Goal: Transaction & Acquisition: Subscribe to service/newsletter

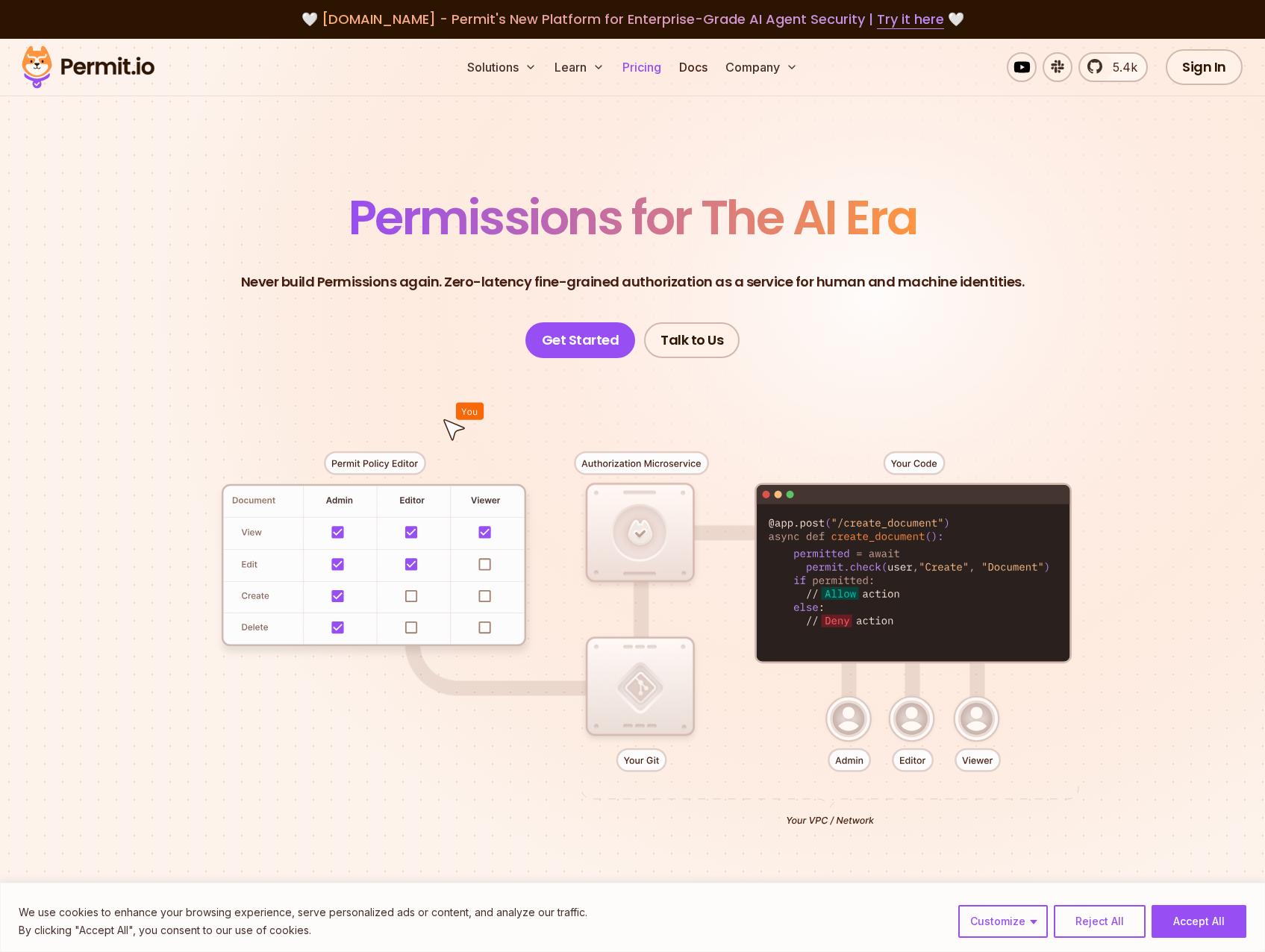
click at [654, 58] on link "Pricing" at bounding box center [642, 67] width 51 height 30
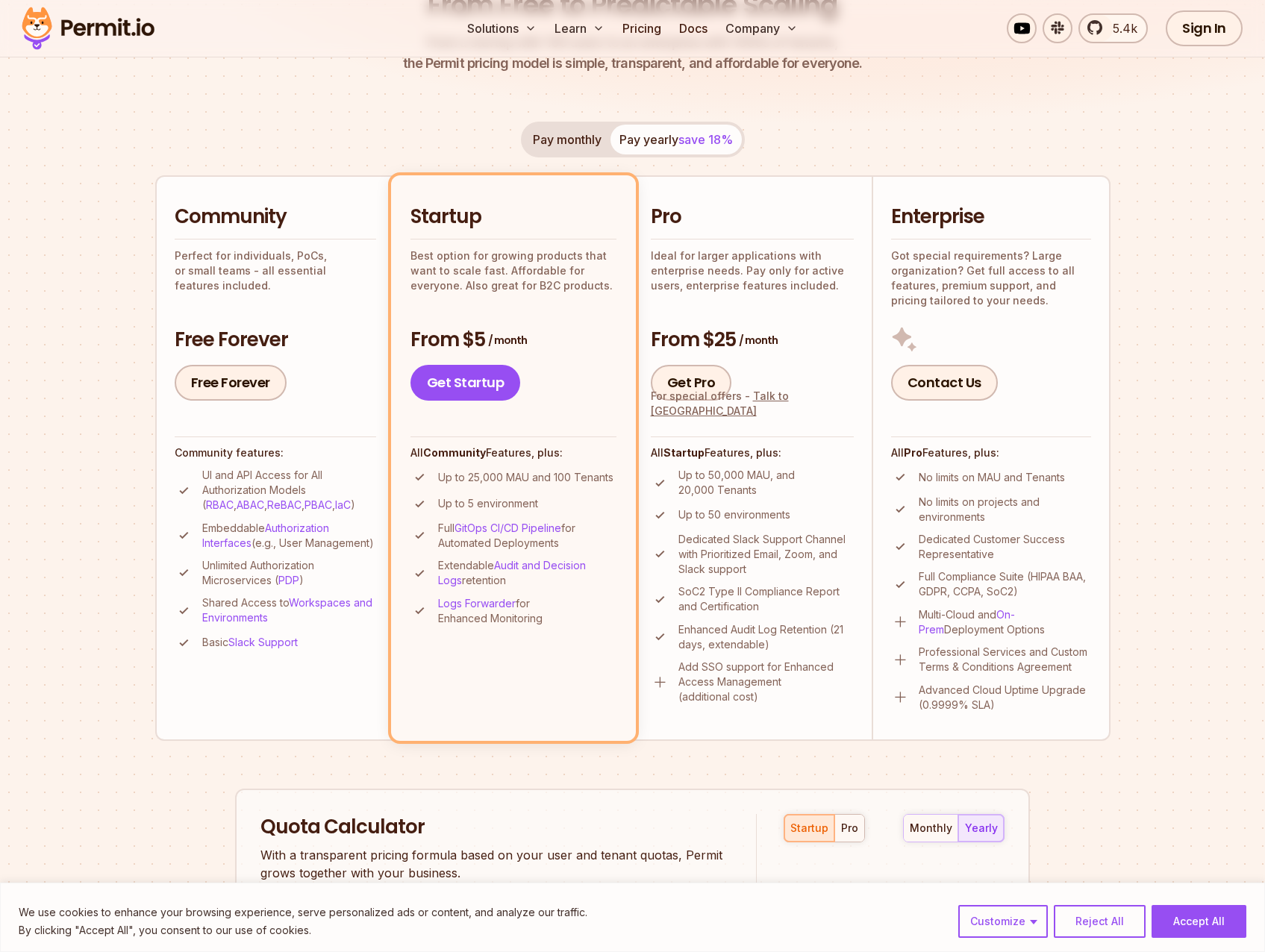
scroll to position [224, 0]
click at [674, 133] on div "Pay monthly Pay yearly save 18%" at bounding box center [633, 137] width 224 height 36
drag, startPoint x: 663, startPoint y: 143, endPoint x: 607, endPoint y: 143, distance: 56.0
click at [662, 143] on div "Pay monthly Pay yearly save 18%" at bounding box center [633, 137] width 224 height 36
click at [577, 143] on button "Pay monthly" at bounding box center [567, 137] width 87 height 30
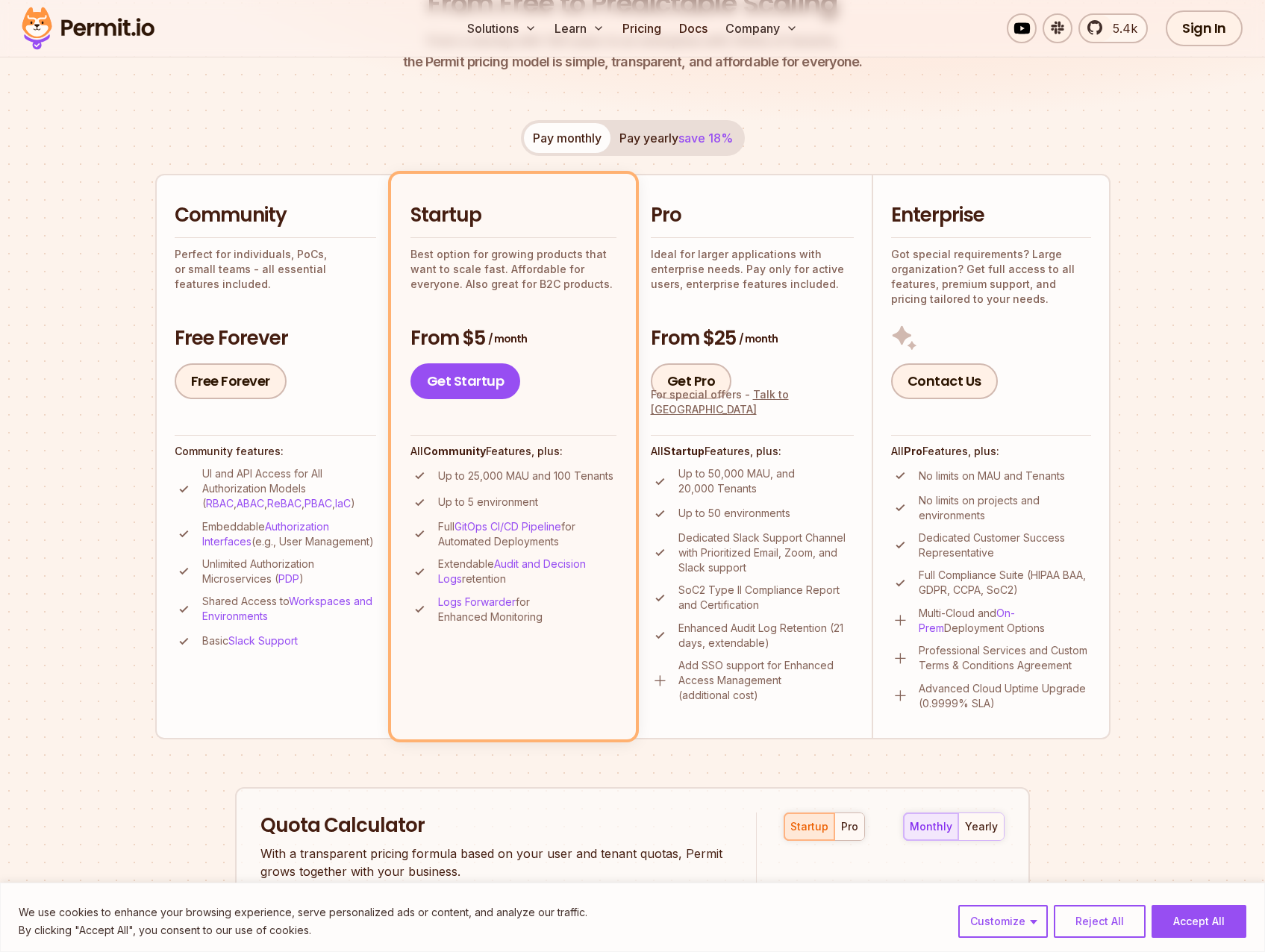
click at [677, 140] on button "Pay yearly save 18%" at bounding box center [675, 137] width 132 height 30
click at [562, 147] on button "Pay monthly" at bounding box center [567, 137] width 87 height 30
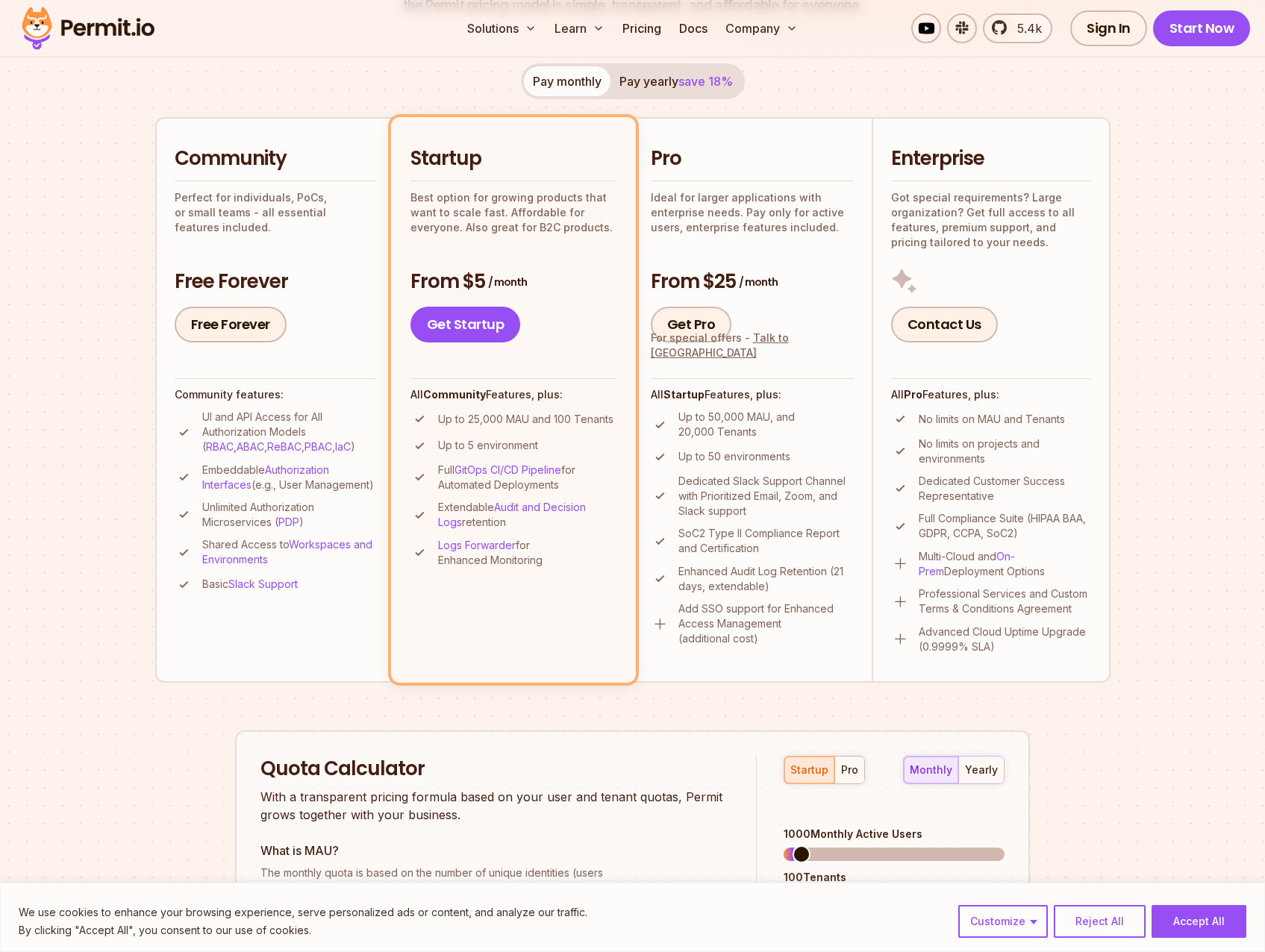
scroll to position [522, 0]
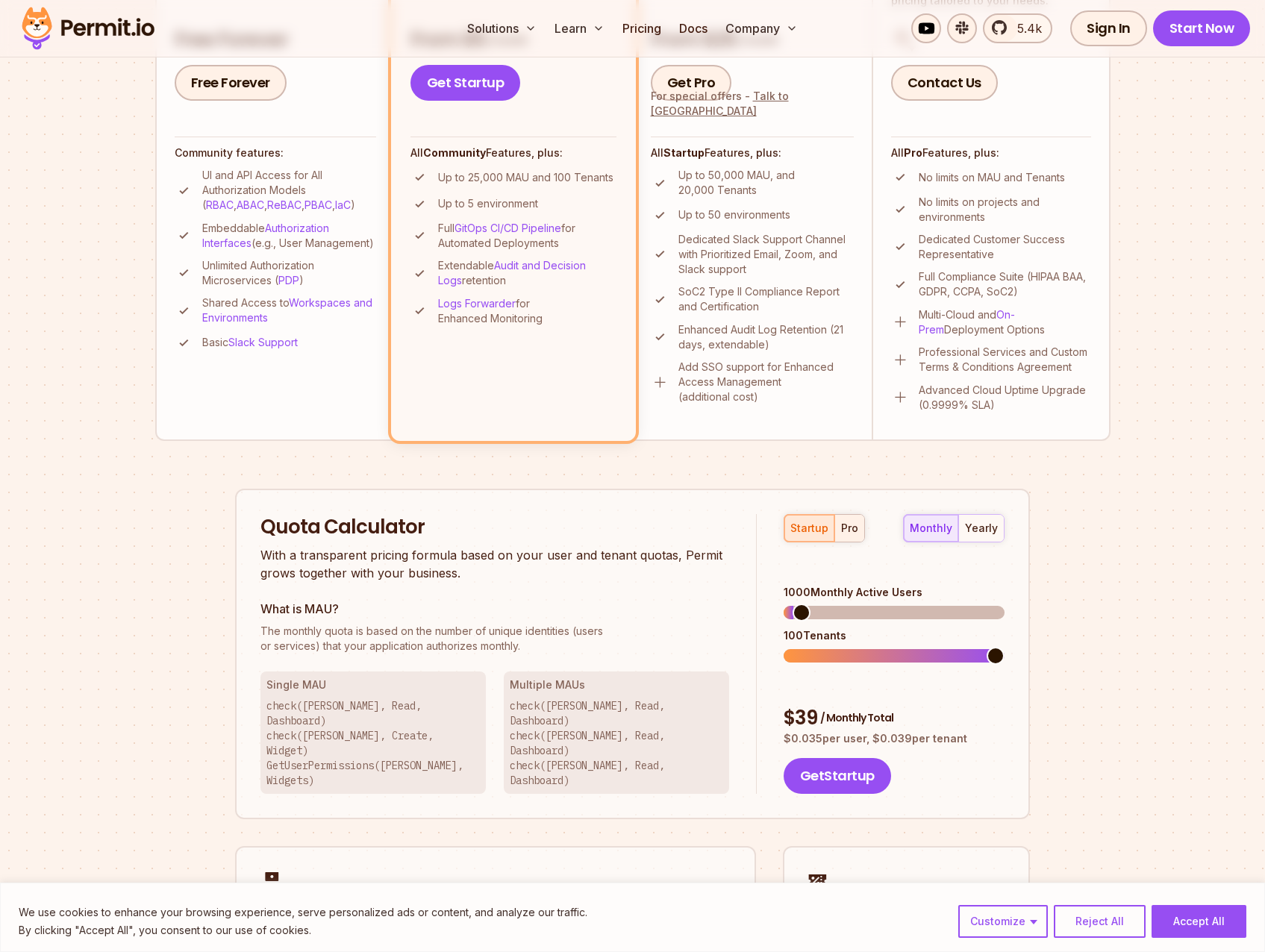
click at [848, 531] on div "pro" at bounding box center [850, 528] width 18 height 15
click at [784, 647] on span at bounding box center [792, 656] width 18 height 18
click at [792, 604] on span at bounding box center [800, 613] width 18 height 18
click at [801, 604] on span at bounding box center [800, 613] width 18 height 18
click at [790, 647] on span at bounding box center [798, 656] width 18 height 18
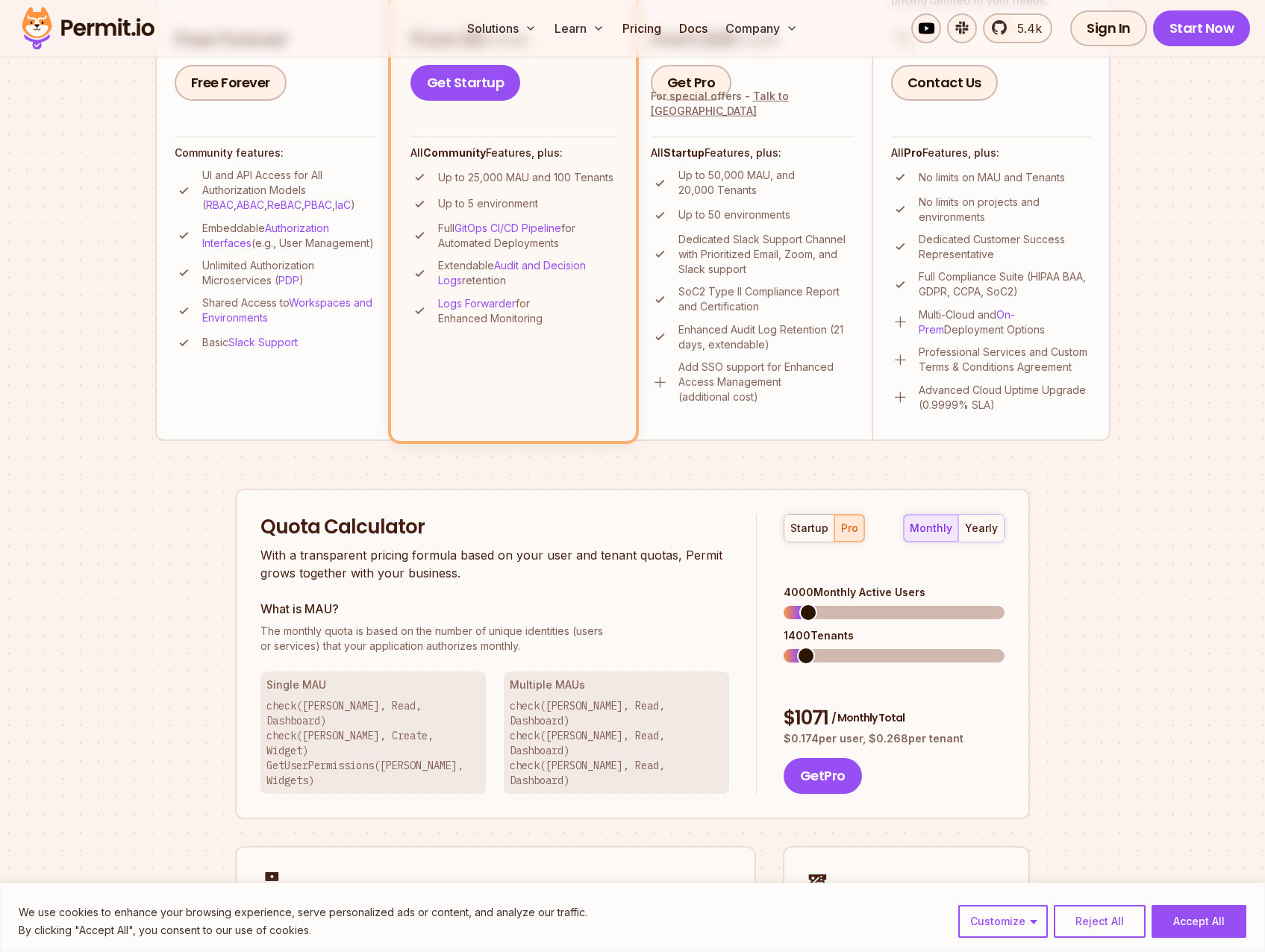
click at [801, 604] on span at bounding box center [808, 613] width 18 height 18
click at [784, 647] on span at bounding box center [792, 656] width 18 height 18
click at [828, 604] on span at bounding box center [833, 613] width 18 height 18
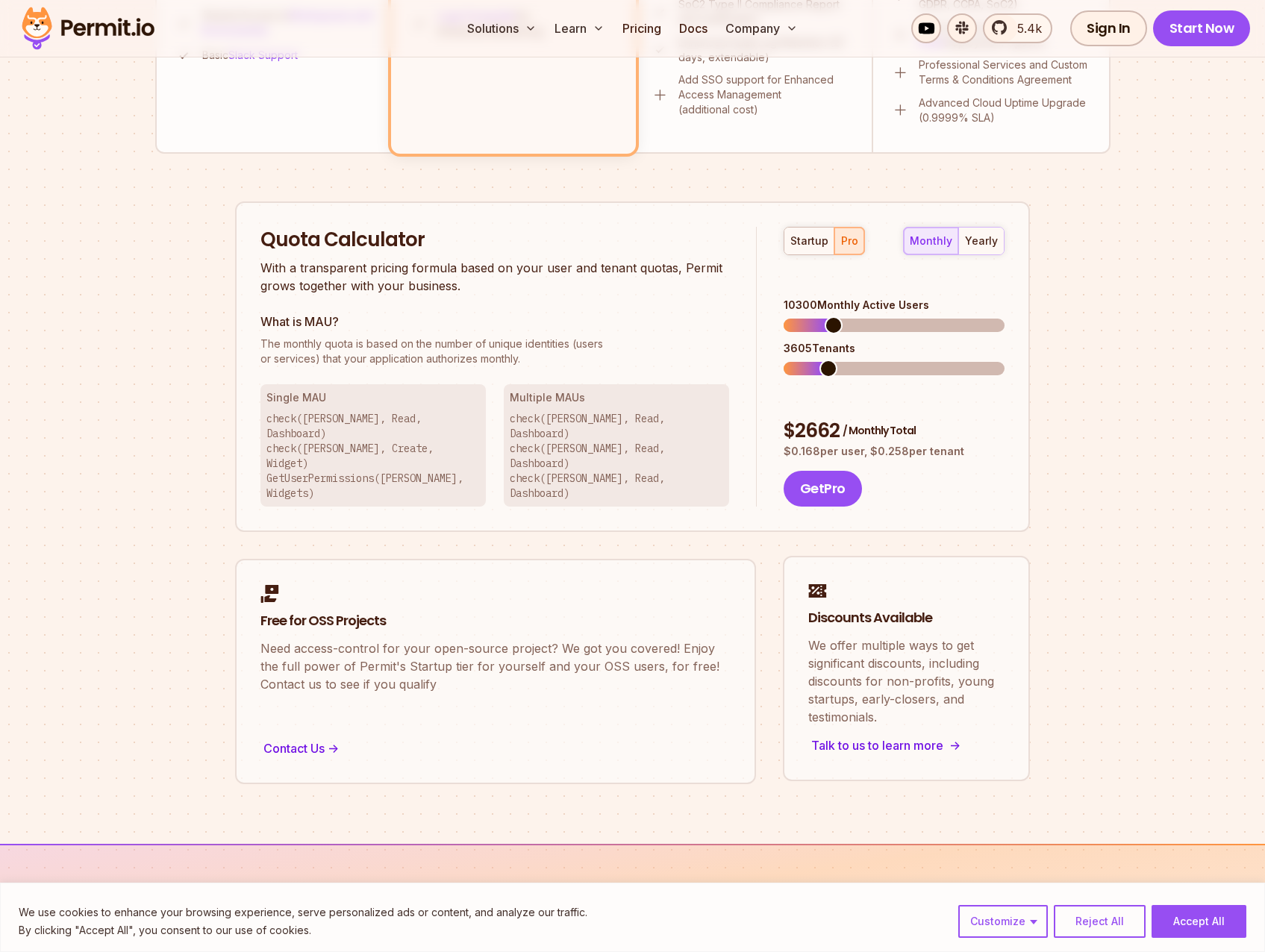
scroll to position [820, 0]
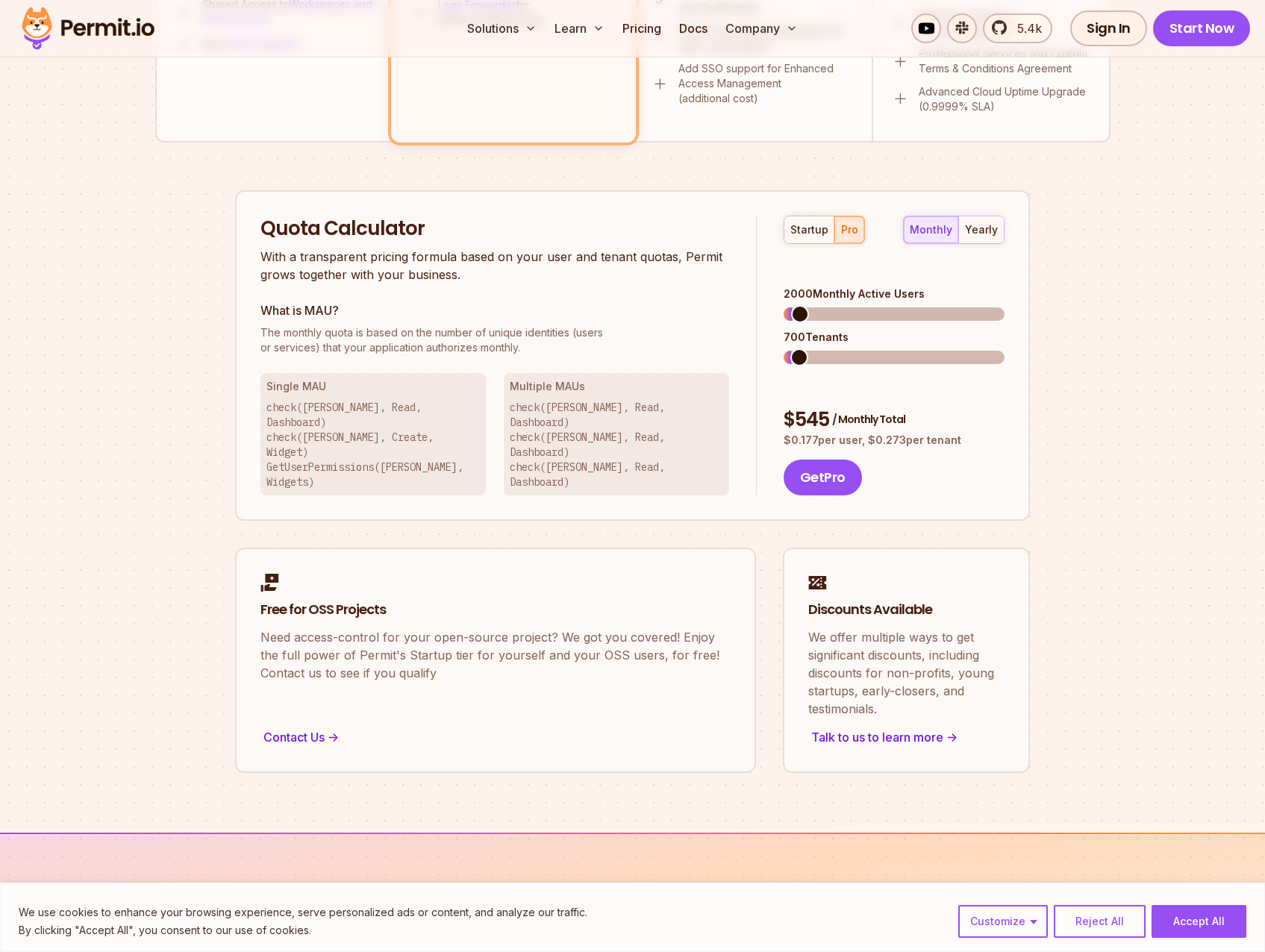
click at [792, 305] on span at bounding box center [800, 314] width 18 height 18
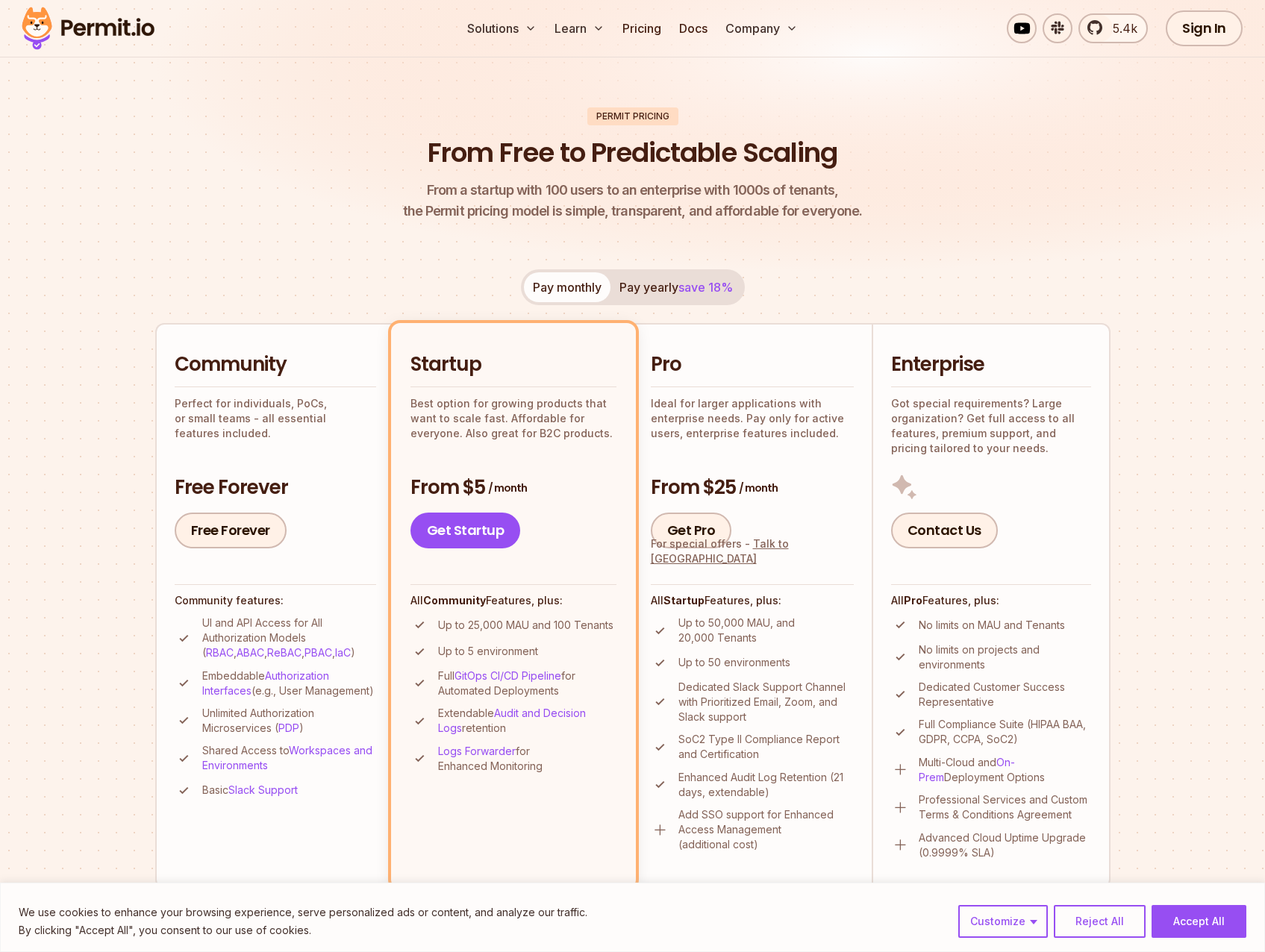
scroll to position [0, 0]
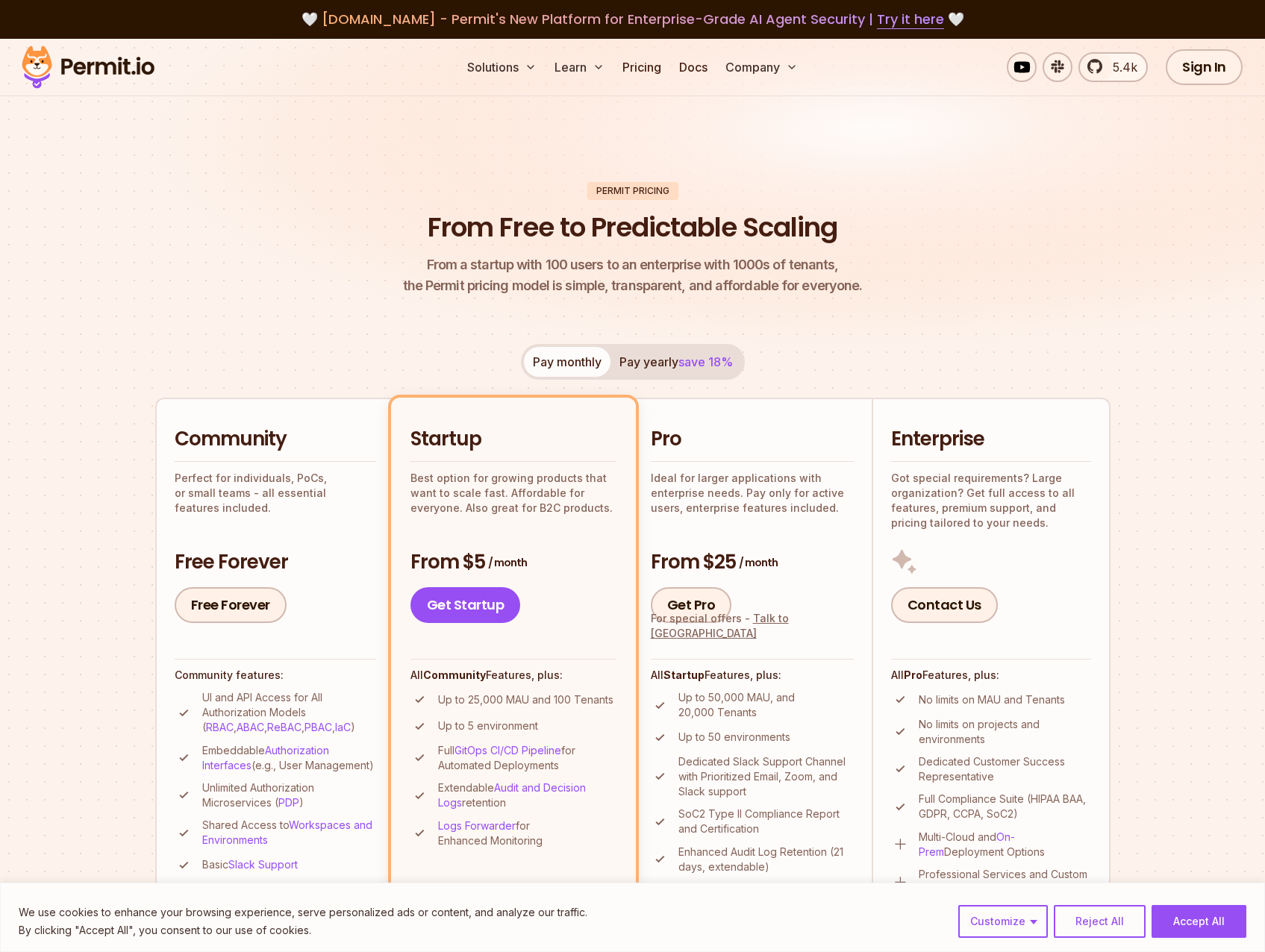
click at [636, 362] on button "Pay yearly save 18%" at bounding box center [675, 362] width 132 height 30
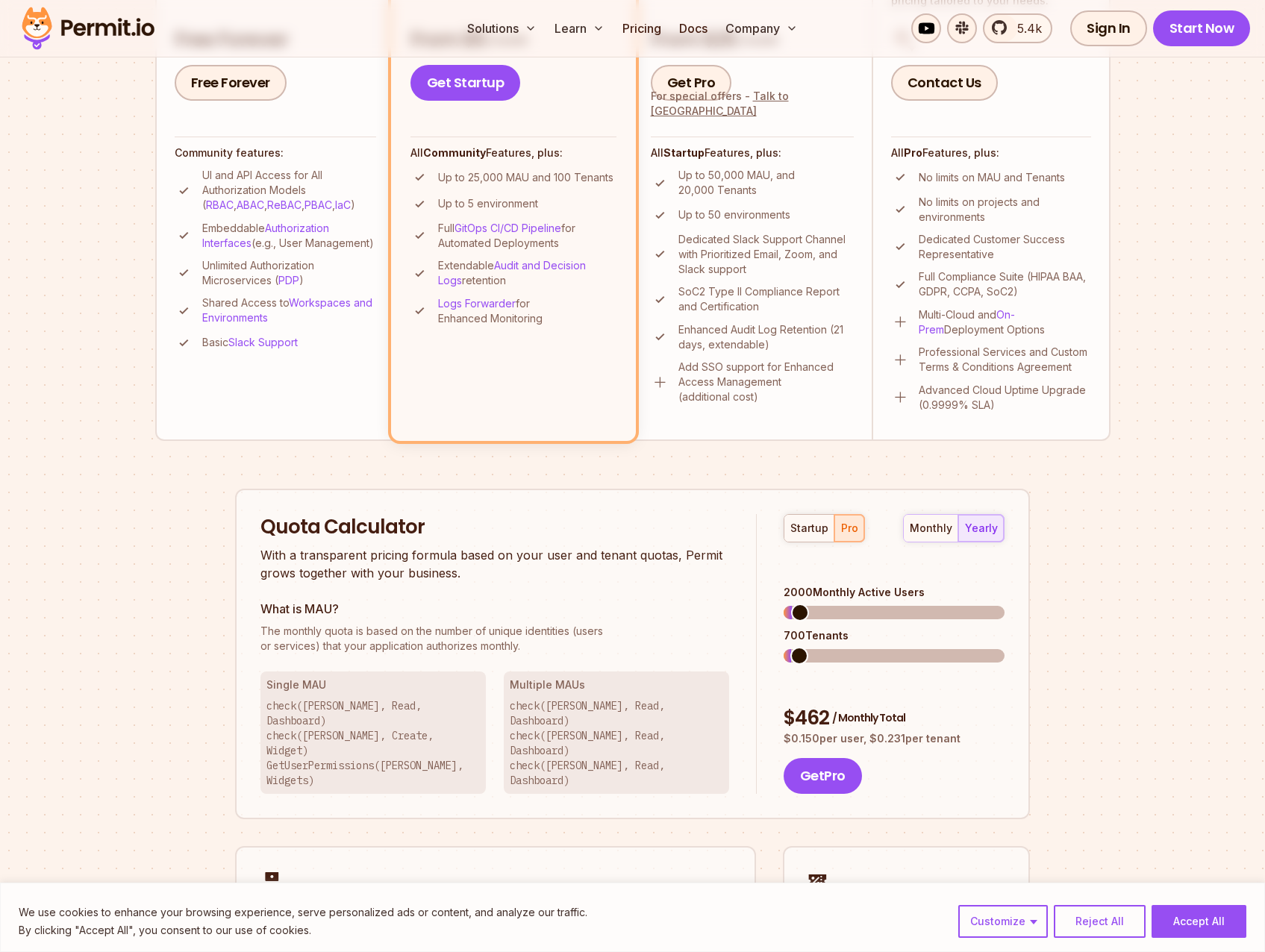
scroll to position [447, 0]
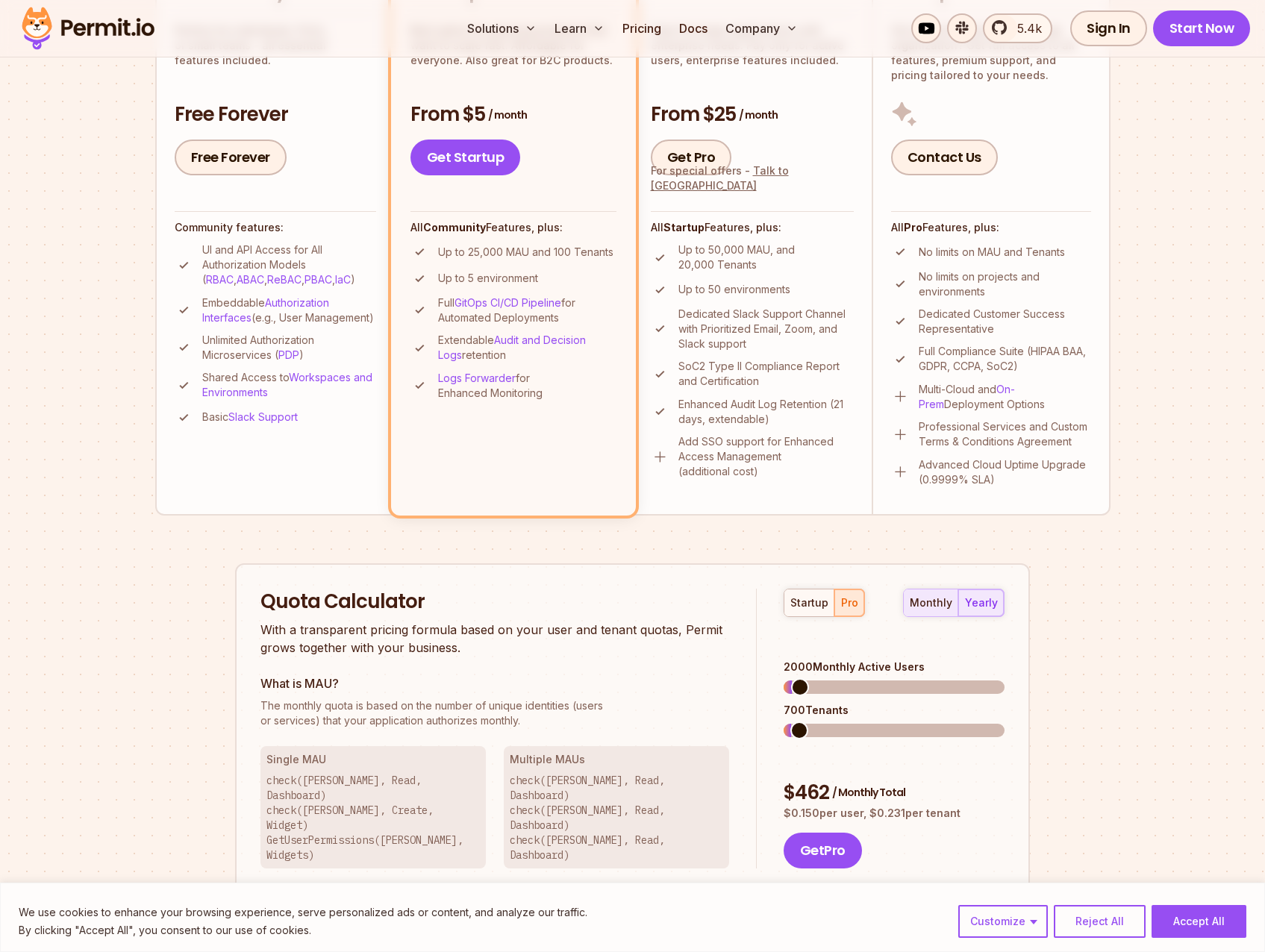
click at [945, 602] on div "monthly" at bounding box center [932, 602] width 43 height 15
click at [980, 605] on div "yearly" at bounding box center [981, 602] width 33 height 15
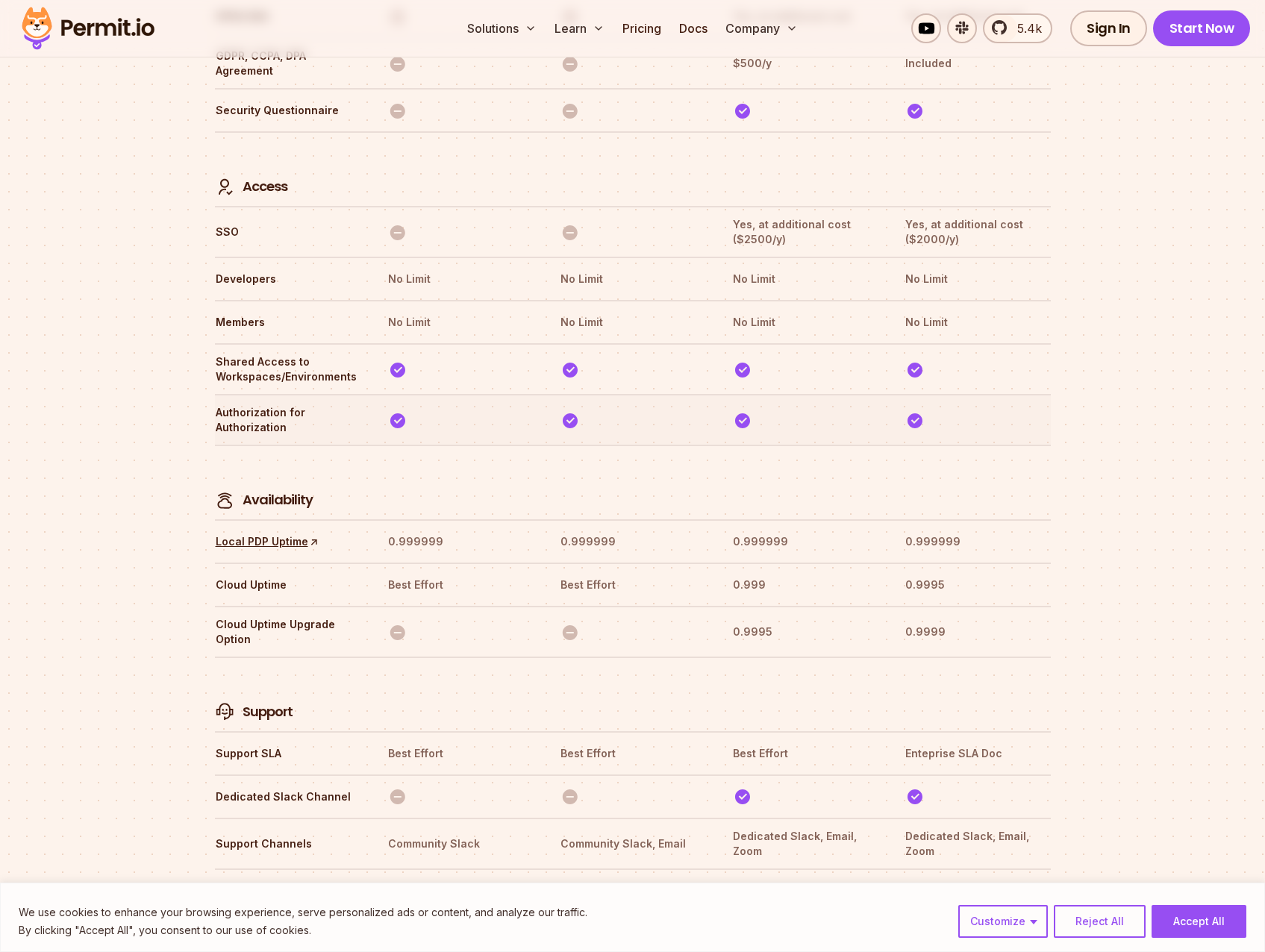
scroll to position [4348, 0]
